Goal: Task Accomplishment & Management: Manage account settings

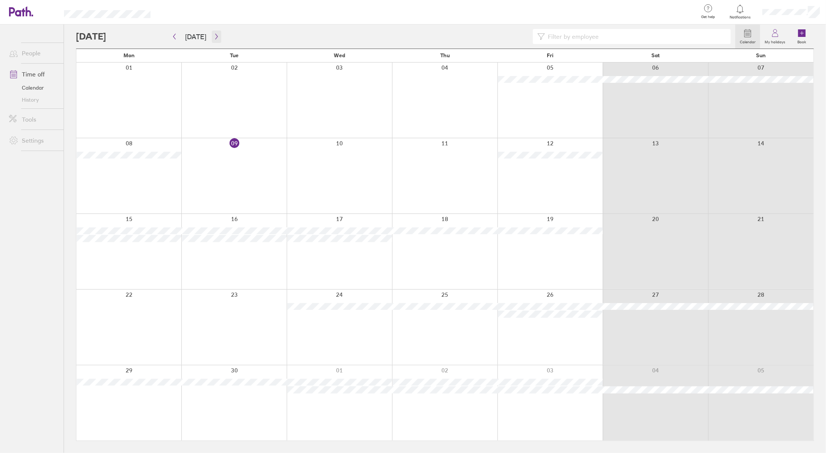
click at [214, 41] on button "button" at bounding box center [216, 36] width 9 height 12
click at [171, 41] on button "button" at bounding box center [174, 36] width 9 height 12
